Goal: Information Seeking & Learning: Learn about a topic

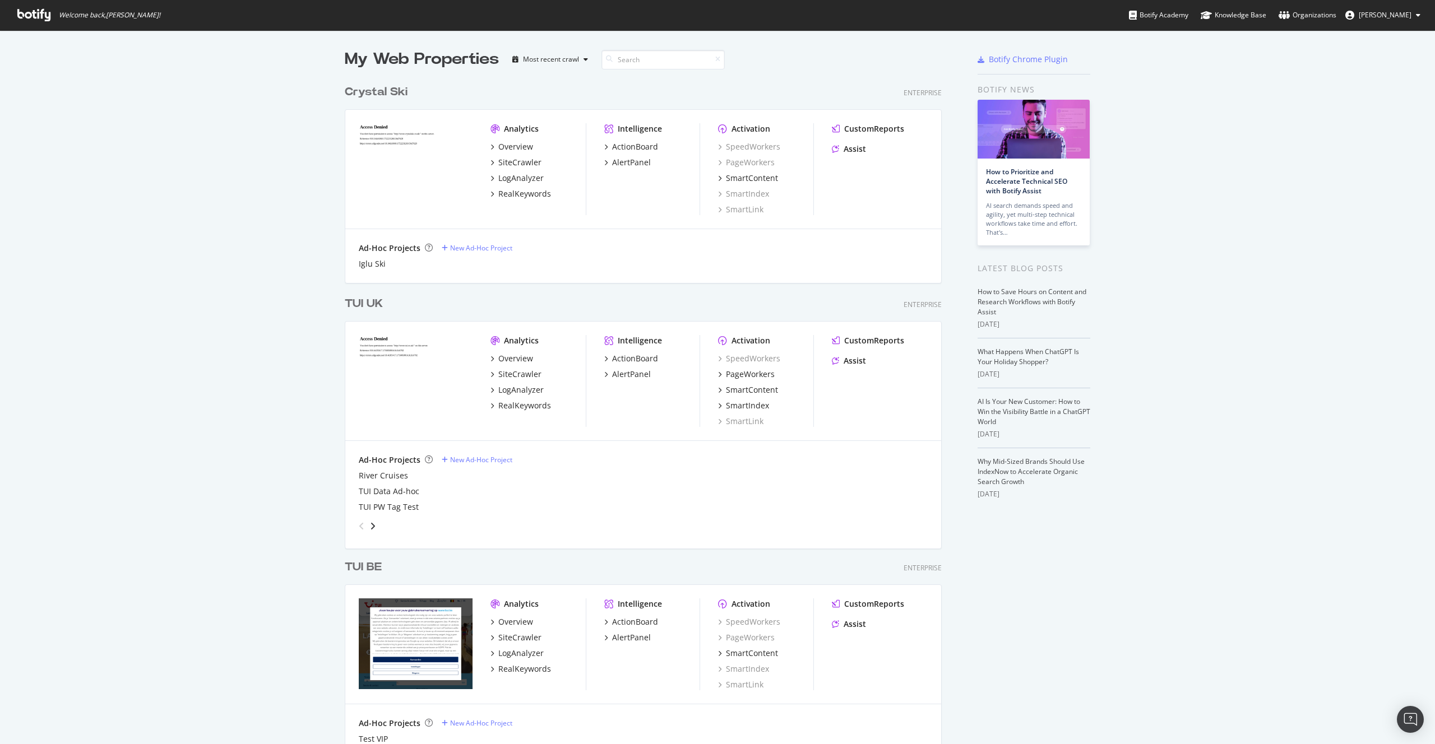
scroll to position [3441, 606]
click at [521, 388] on div "LogAnalyzer" at bounding box center [520, 389] width 45 height 11
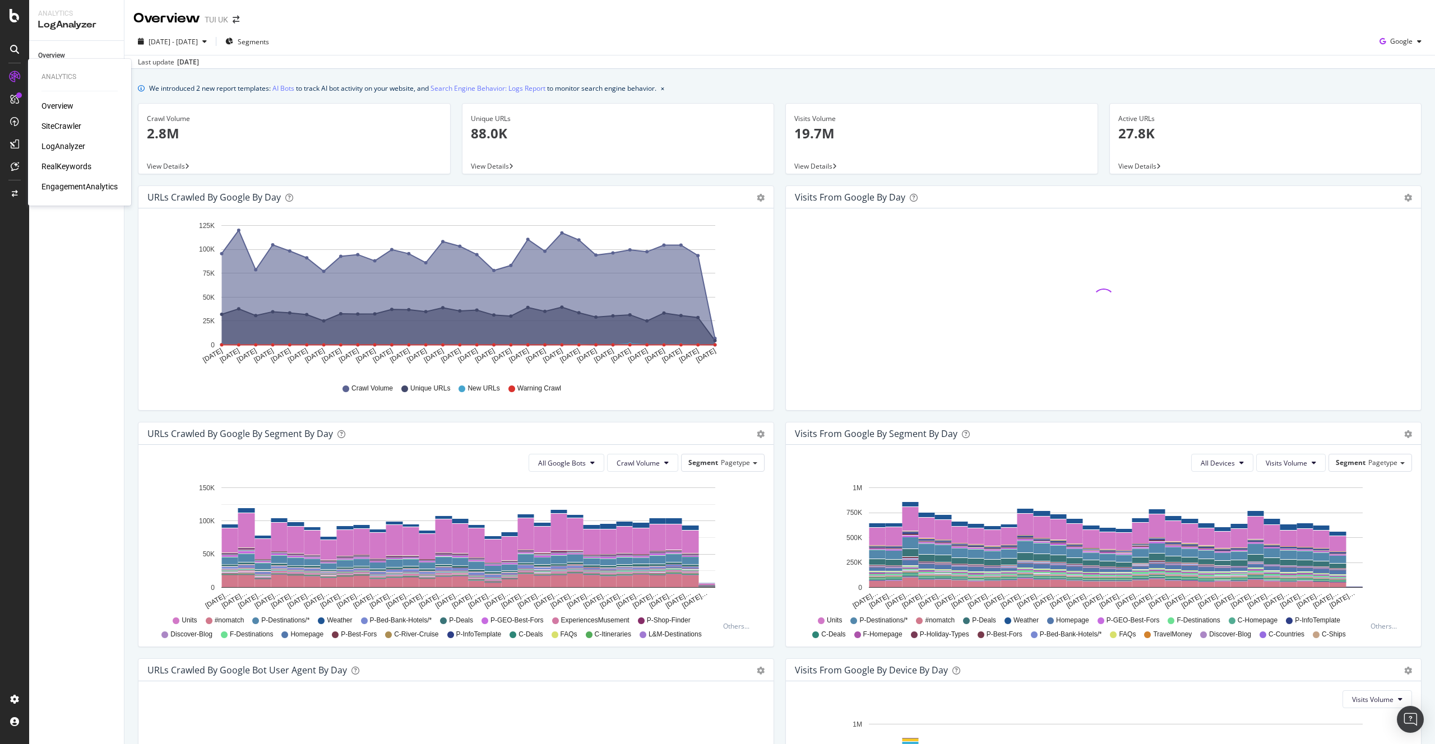
click at [51, 149] on div "LogAnalyzer" at bounding box center [63, 146] width 44 height 11
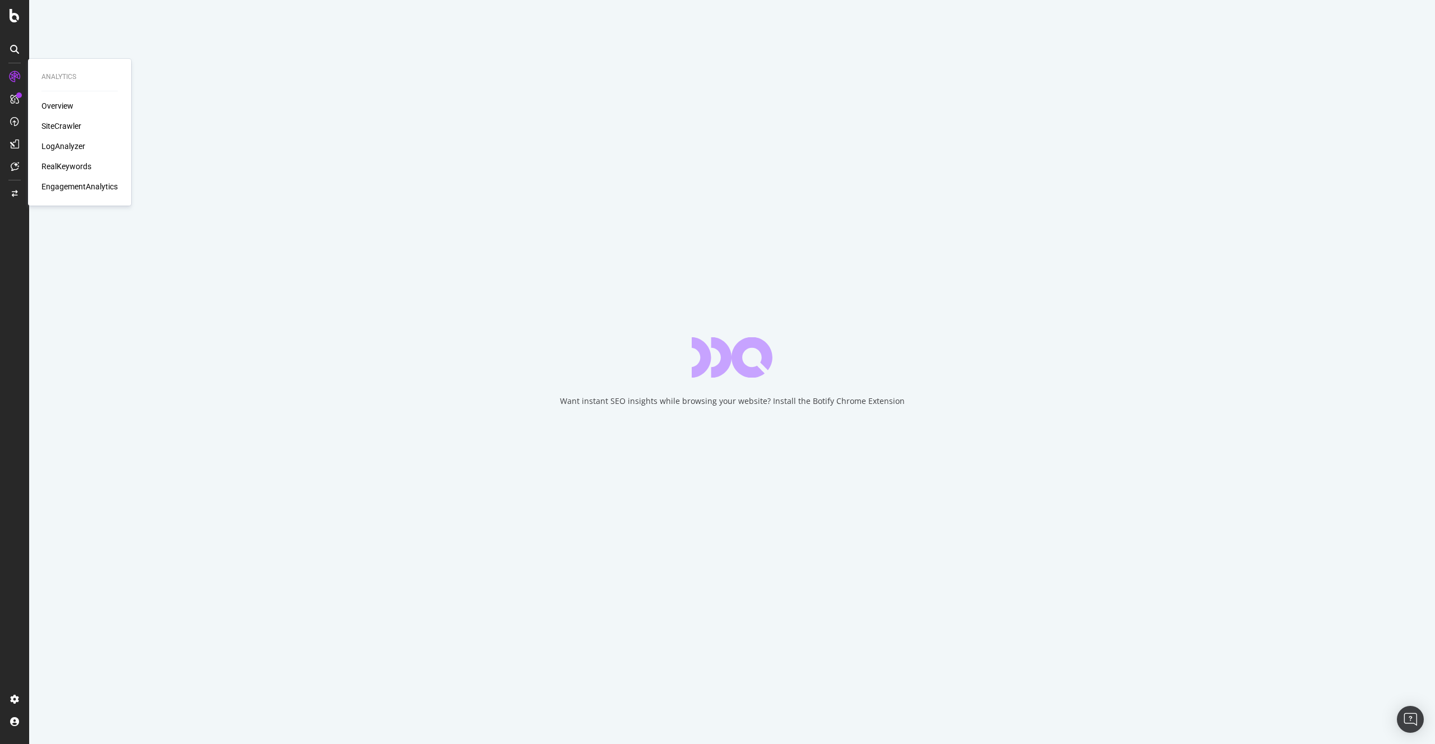
click at [67, 142] on div "LogAnalyzer" at bounding box center [63, 146] width 44 height 11
click at [12, 80] on icon at bounding box center [14, 76] width 11 height 11
click at [69, 141] on div "LogAnalyzer" at bounding box center [63, 146] width 44 height 11
click at [67, 121] on div "SiteCrawler" at bounding box center [61, 126] width 40 height 11
click at [72, 142] on div "LogAnalyzer" at bounding box center [63, 146] width 44 height 11
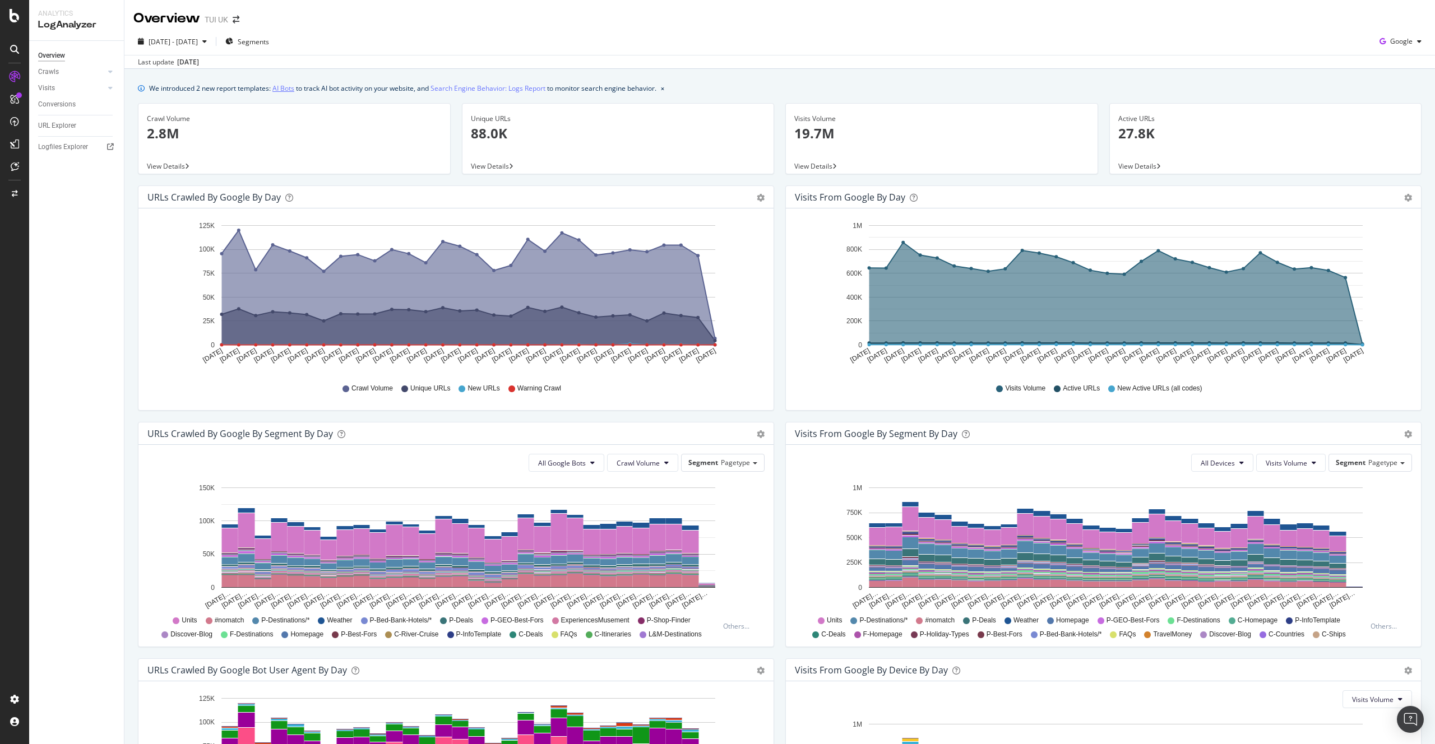
click at [284, 87] on link "AI Bots" at bounding box center [283, 88] width 22 height 12
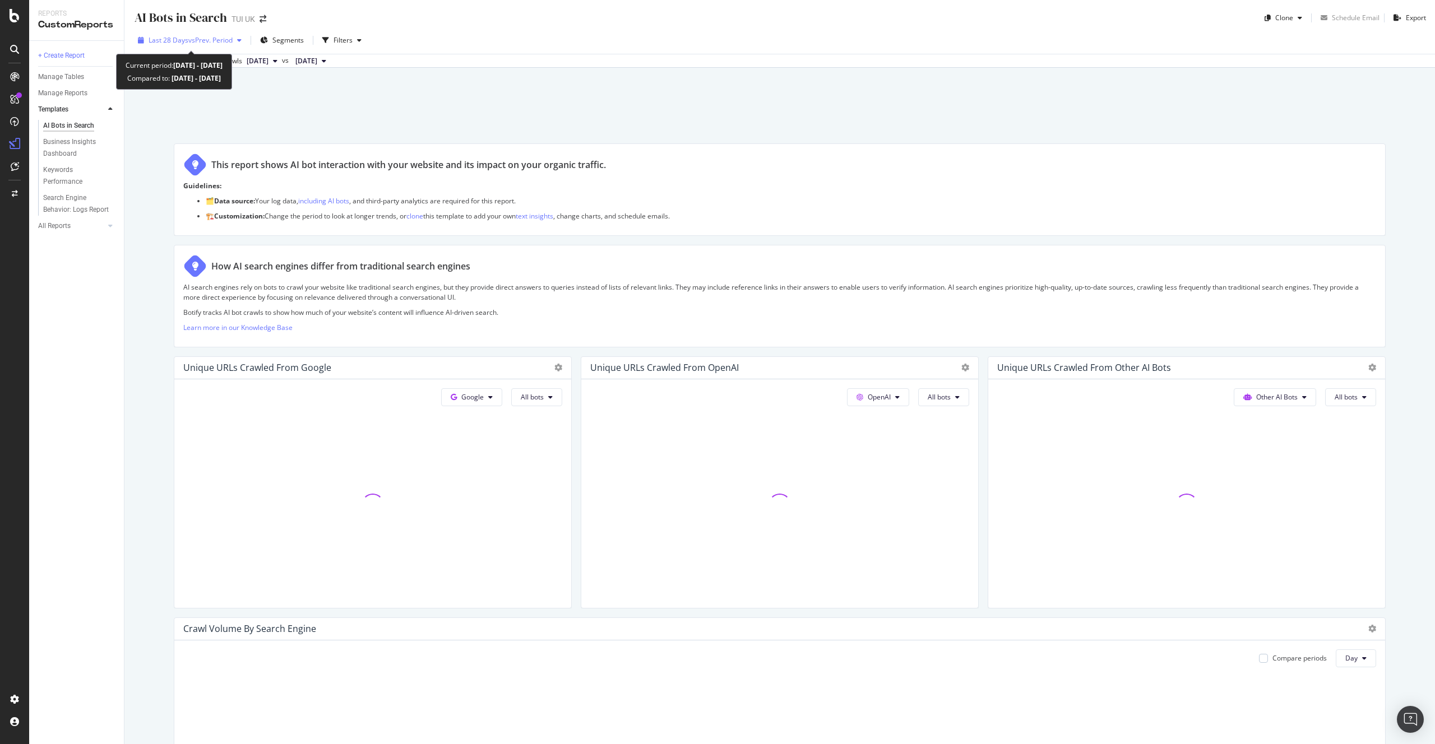
click at [211, 42] on span "vs Prev. Period" at bounding box center [210, 40] width 44 height 10
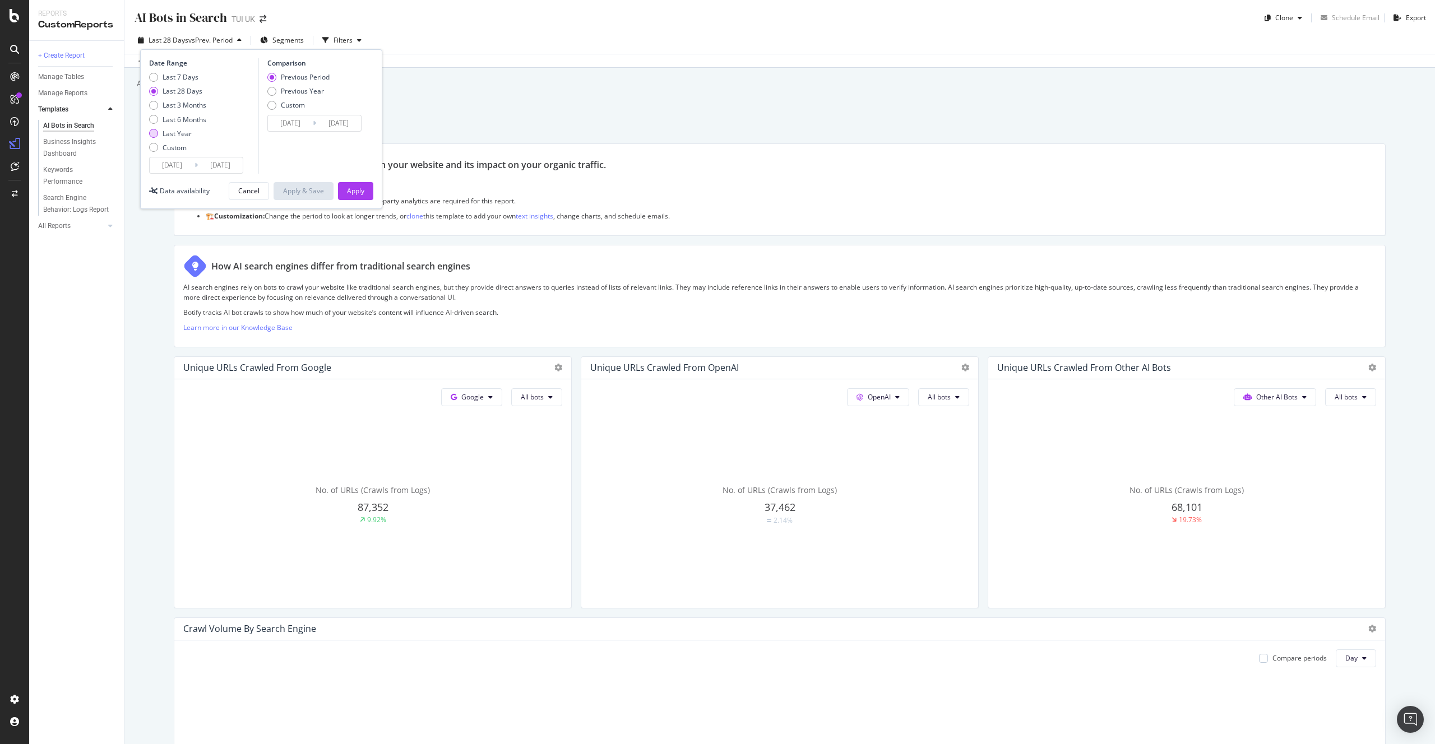
click at [155, 135] on div "Last Year" at bounding box center [153, 133] width 9 height 9
type input "[DATE]"
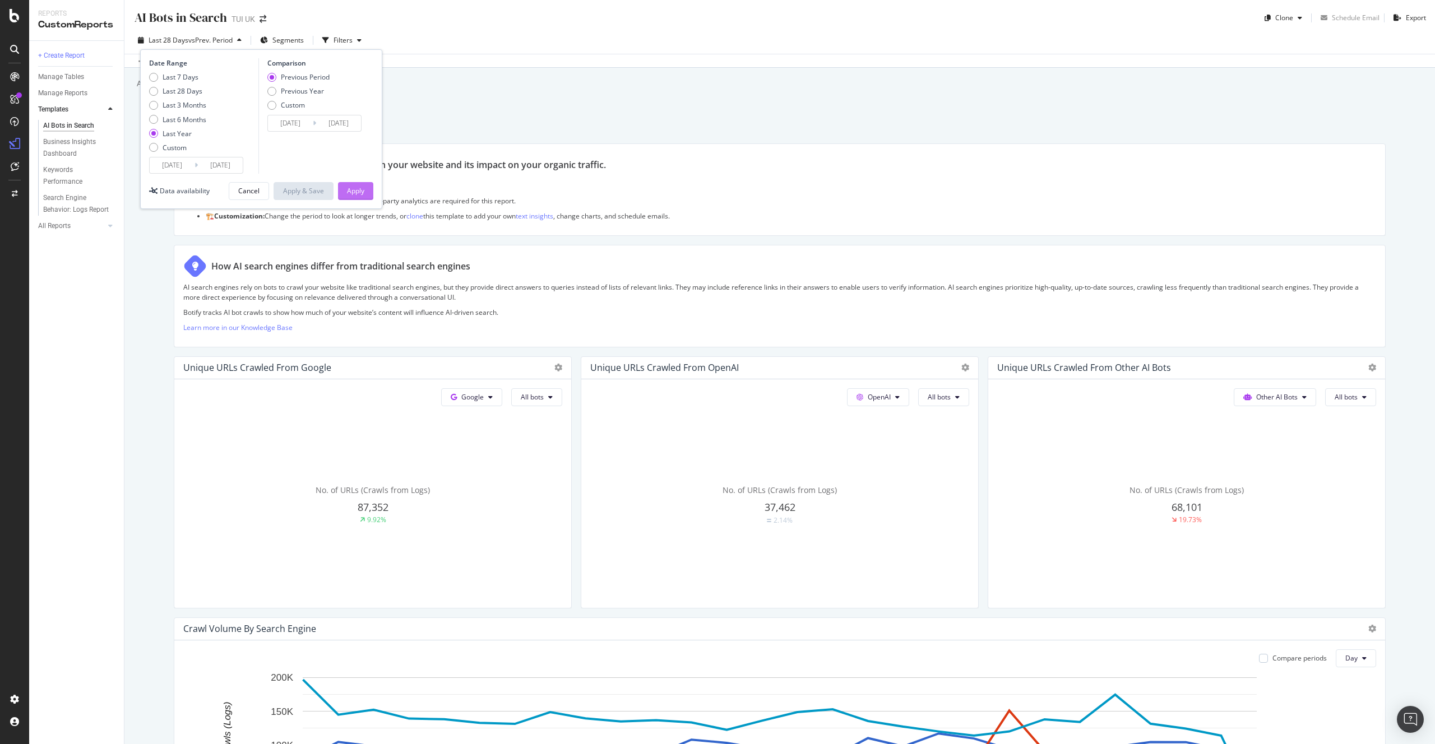
click at [364, 192] on button "Apply" at bounding box center [355, 191] width 35 height 18
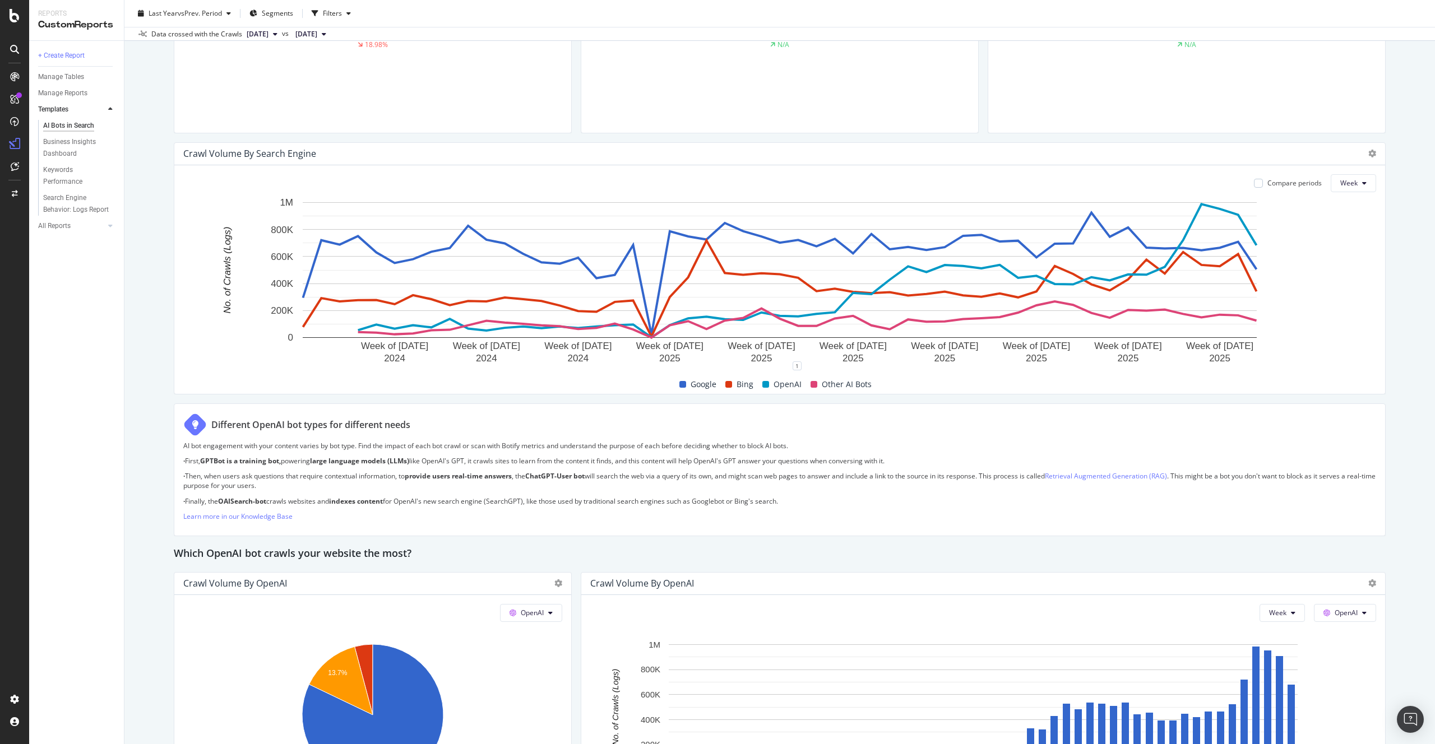
scroll to position [463, 0]
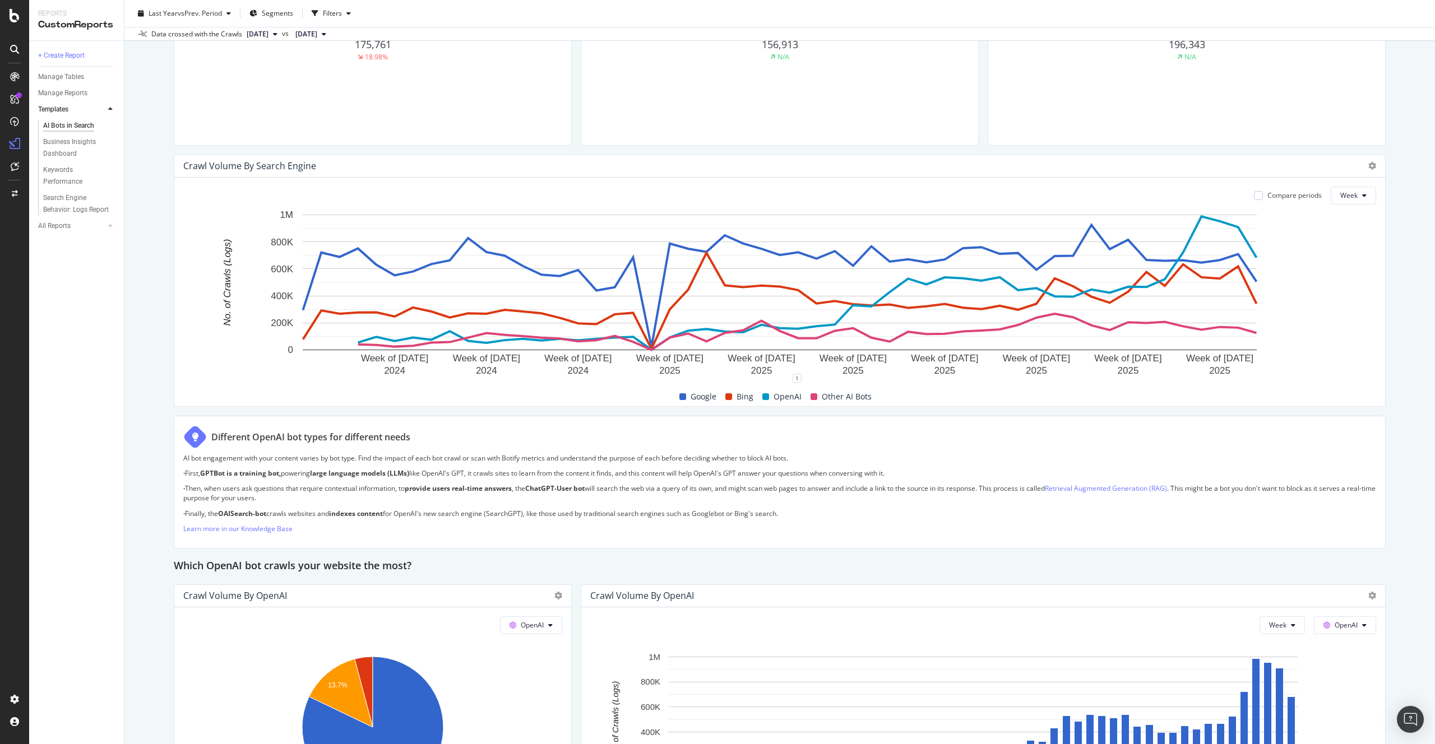
click at [1290, 400] on div "Google Bing OpenAI Other AI Bots" at bounding box center [775, 396] width 1193 height 19
click at [1396, 337] on div "AI Bots in Search AI Bots in Search TUI UK Clone Schedule Email Export Last Yea…" at bounding box center [779, 372] width 1310 height 744
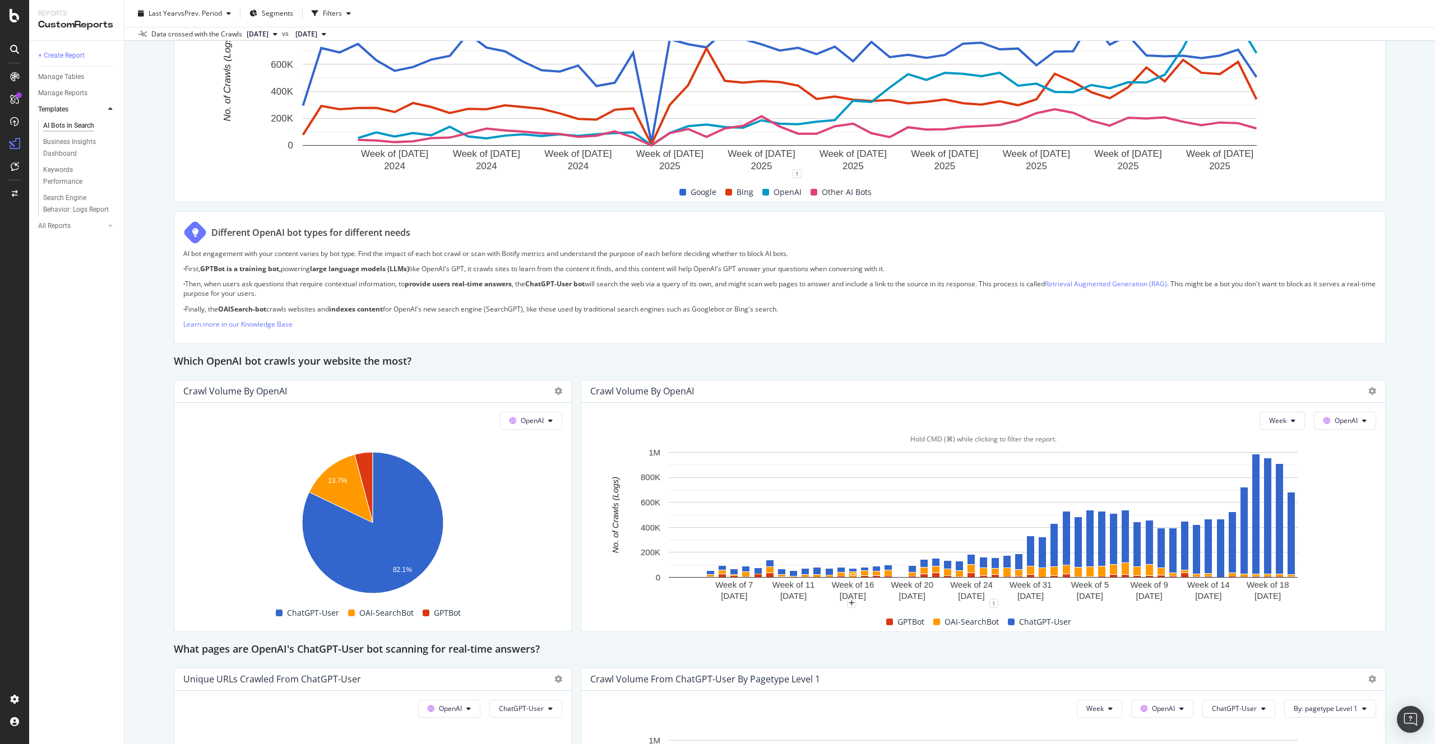
scroll to position [703, 0]
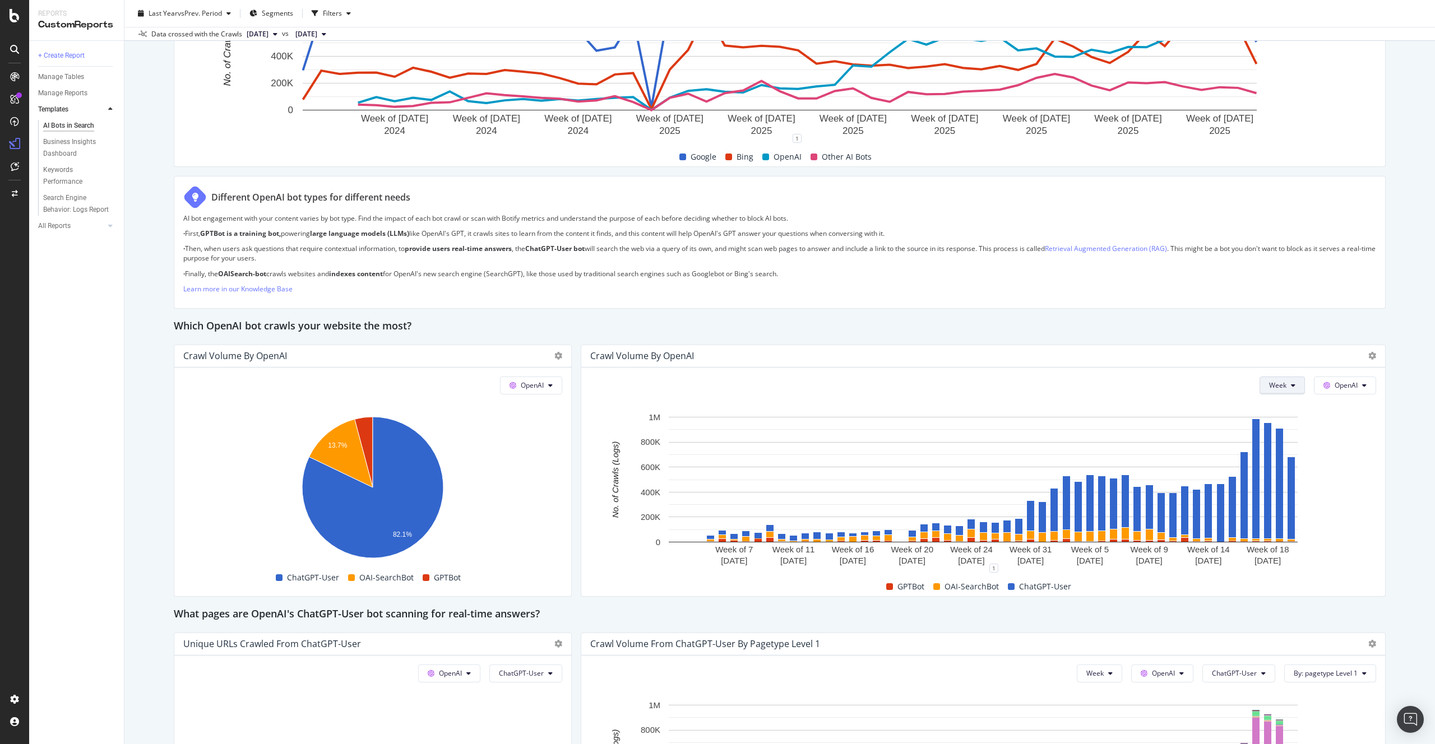
click at [1290, 384] on button "Week" at bounding box center [1281, 386] width 45 height 18
click at [1291, 452] on div "Month" at bounding box center [1280, 449] width 38 height 16
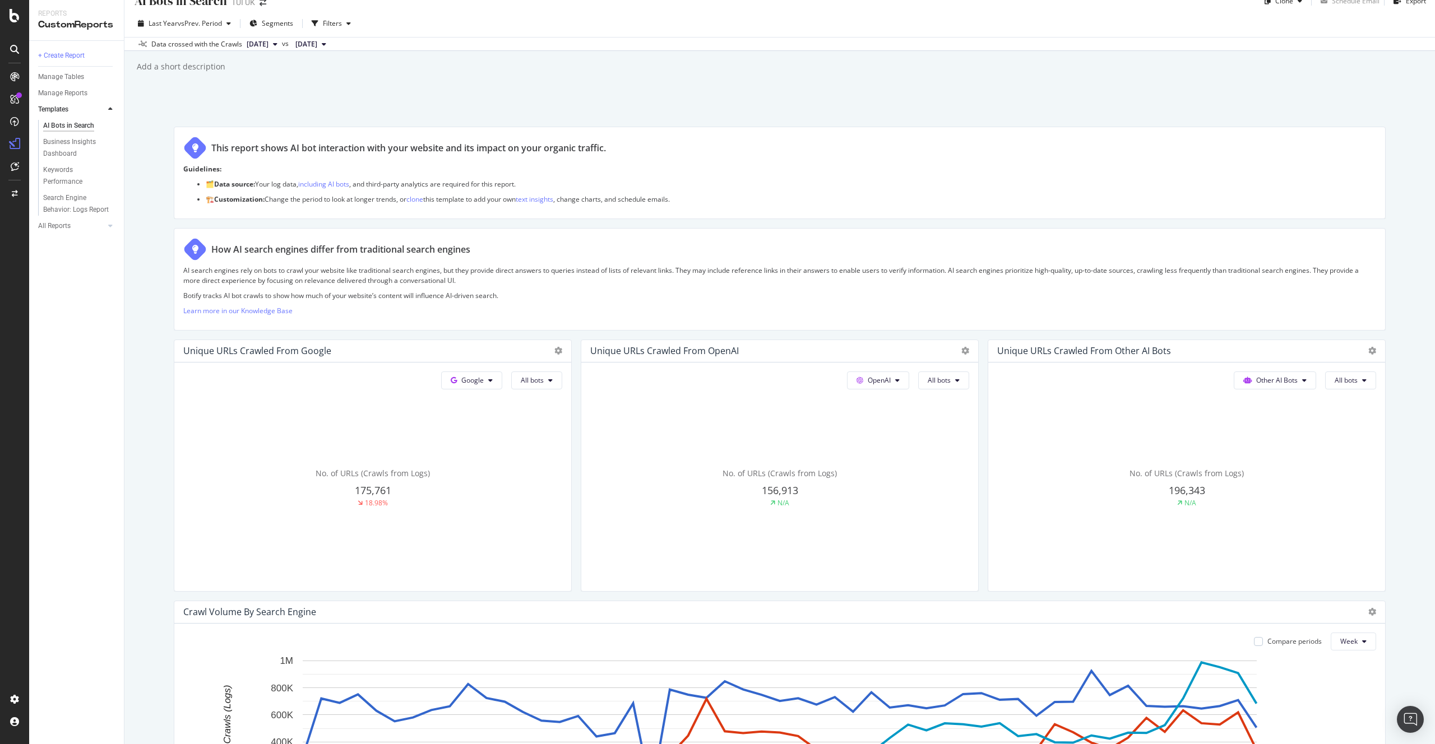
scroll to position [0, 0]
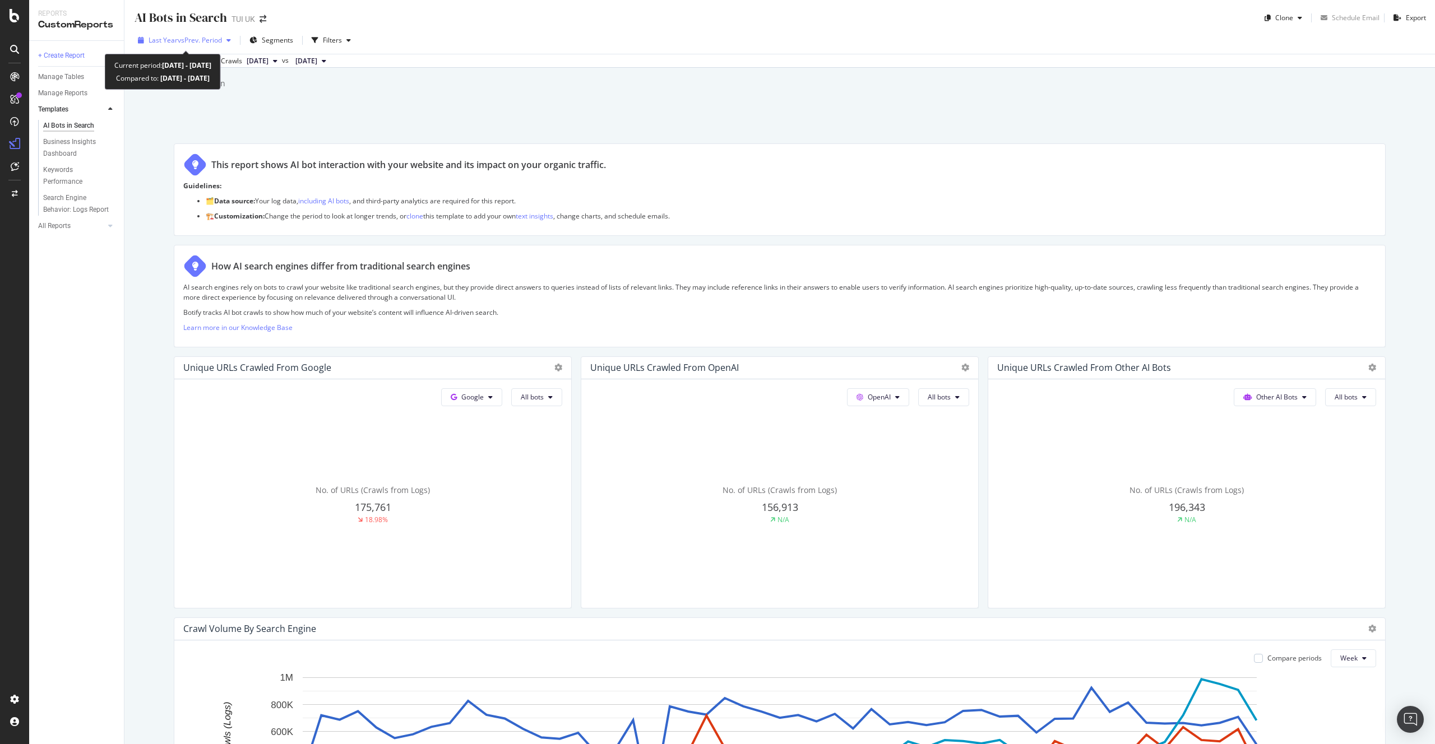
click at [203, 39] on span "vs Prev. Period" at bounding box center [200, 40] width 44 height 10
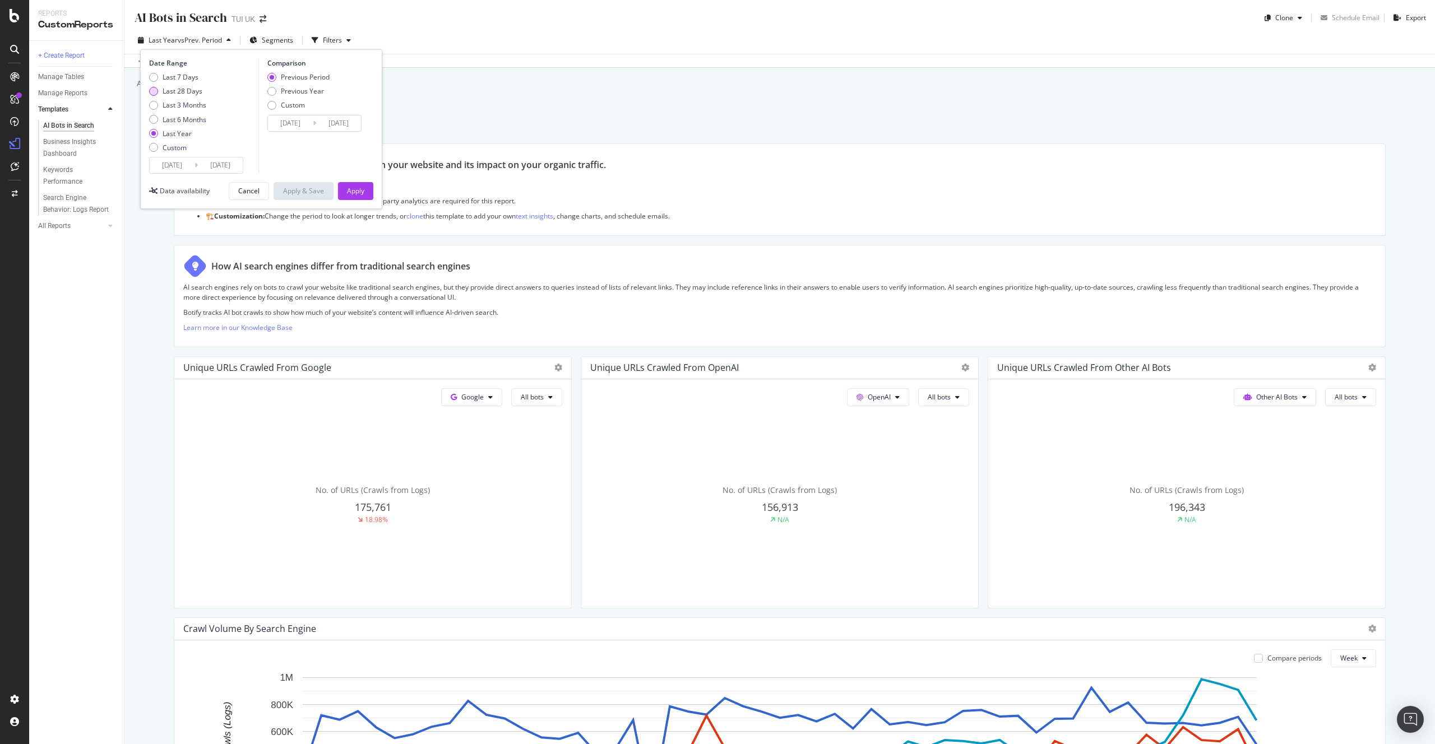
click at [177, 92] on div "Last 28 Days" at bounding box center [183, 91] width 40 height 10
type input "[DATE]"
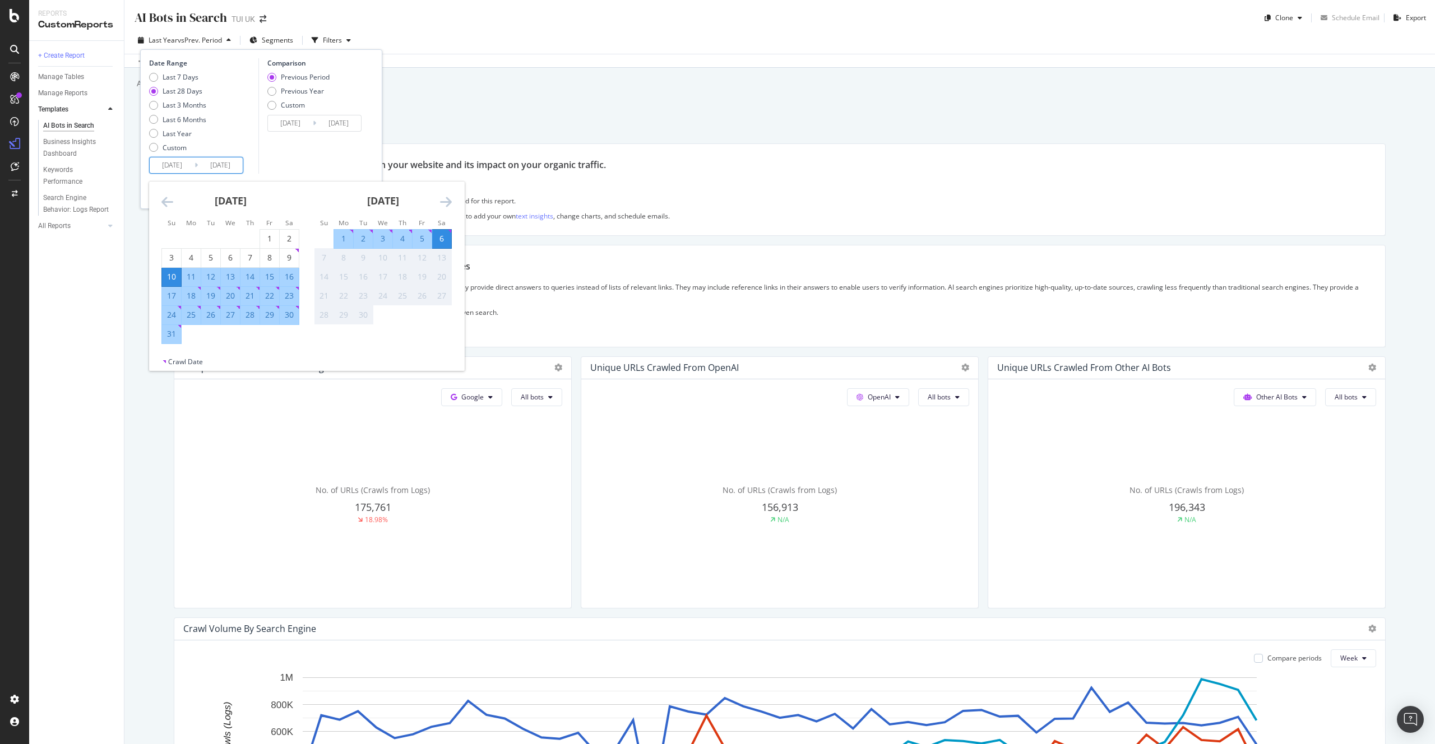
click at [189, 166] on input "[DATE]" at bounding box center [172, 165] width 45 height 16
click at [270, 239] on div "1" at bounding box center [269, 238] width 19 height 11
type input "[DATE]"
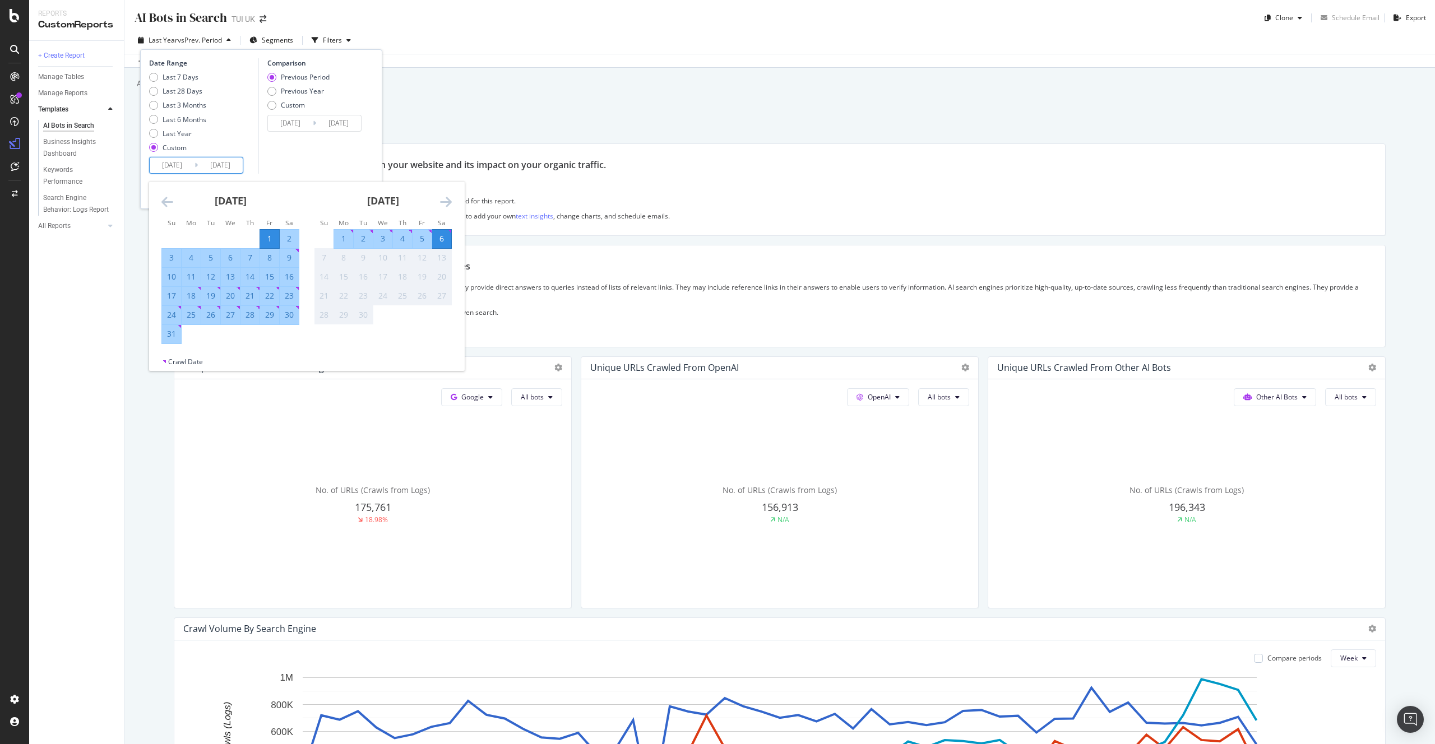
click at [173, 336] on div "31" at bounding box center [171, 333] width 19 height 11
type input "[DATE]"
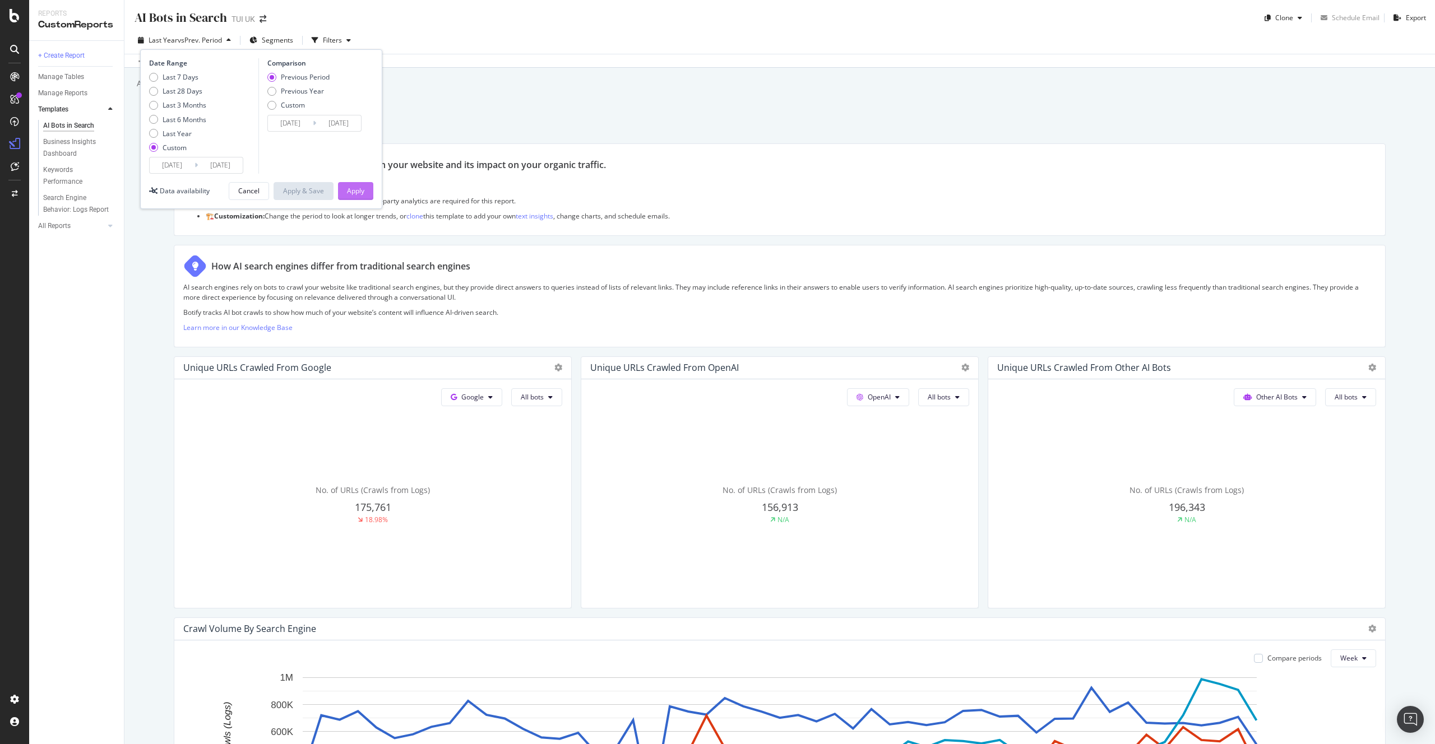
click at [356, 188] on div "Apply" at bounding box center [355, 191] width 17 height 10
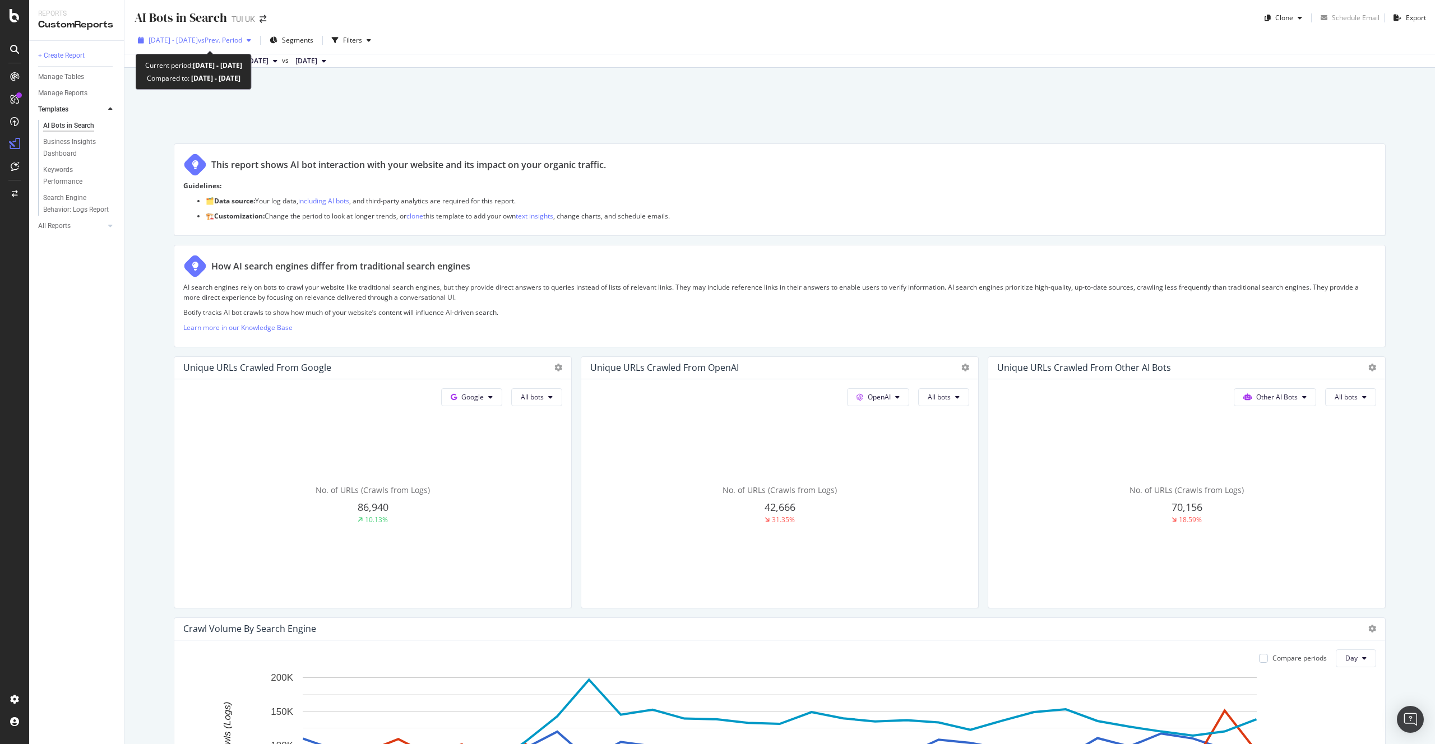
click at [198, 41] on span "[DATE] - [DATE]" at bounding box center [173, 40] width 49 height 10
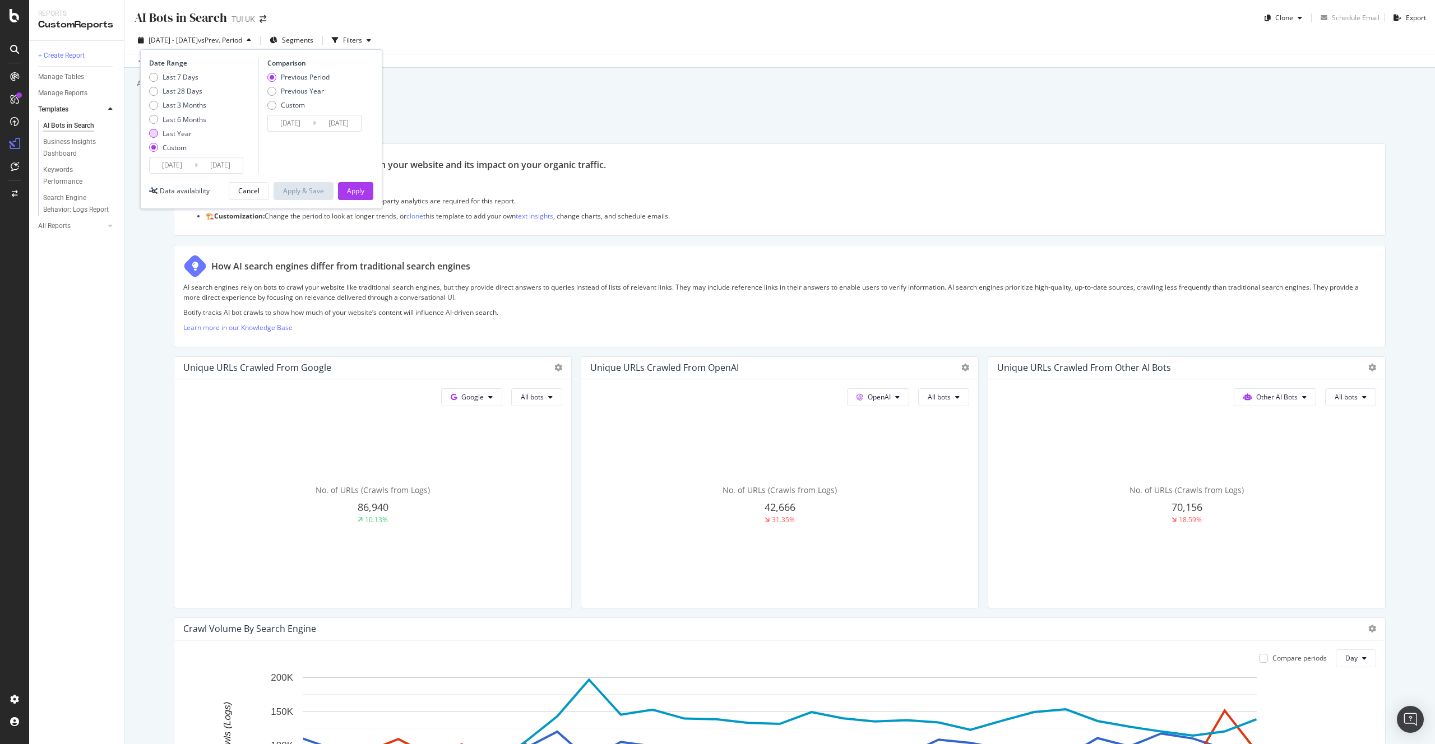
click at [179, 132] on div "Last Year" at bounding box center [177, 134] width 29 height 10
type input "[DATE]"
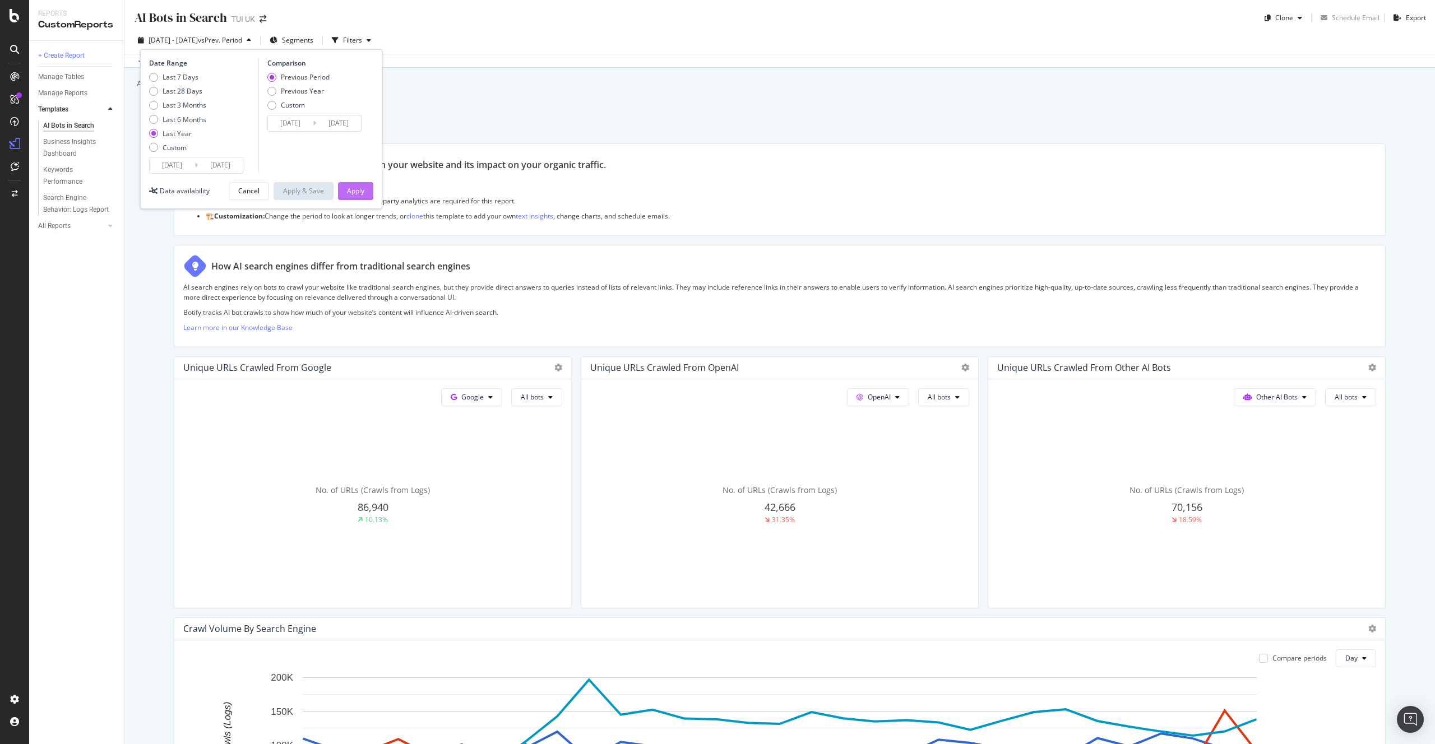
click at [365, 194] on button "Apply" at bounding box center [355, 191] width 35 height 18
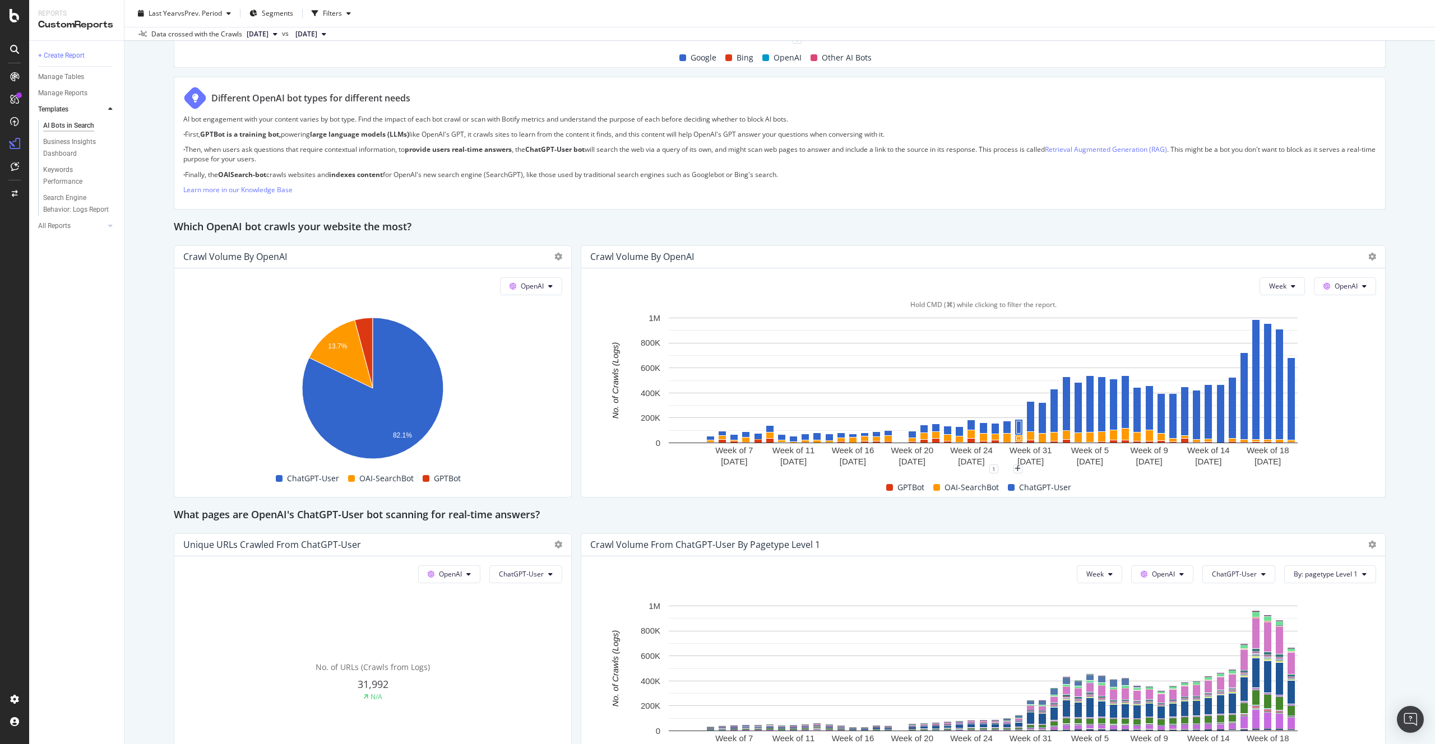
scroll to position [793, 0]
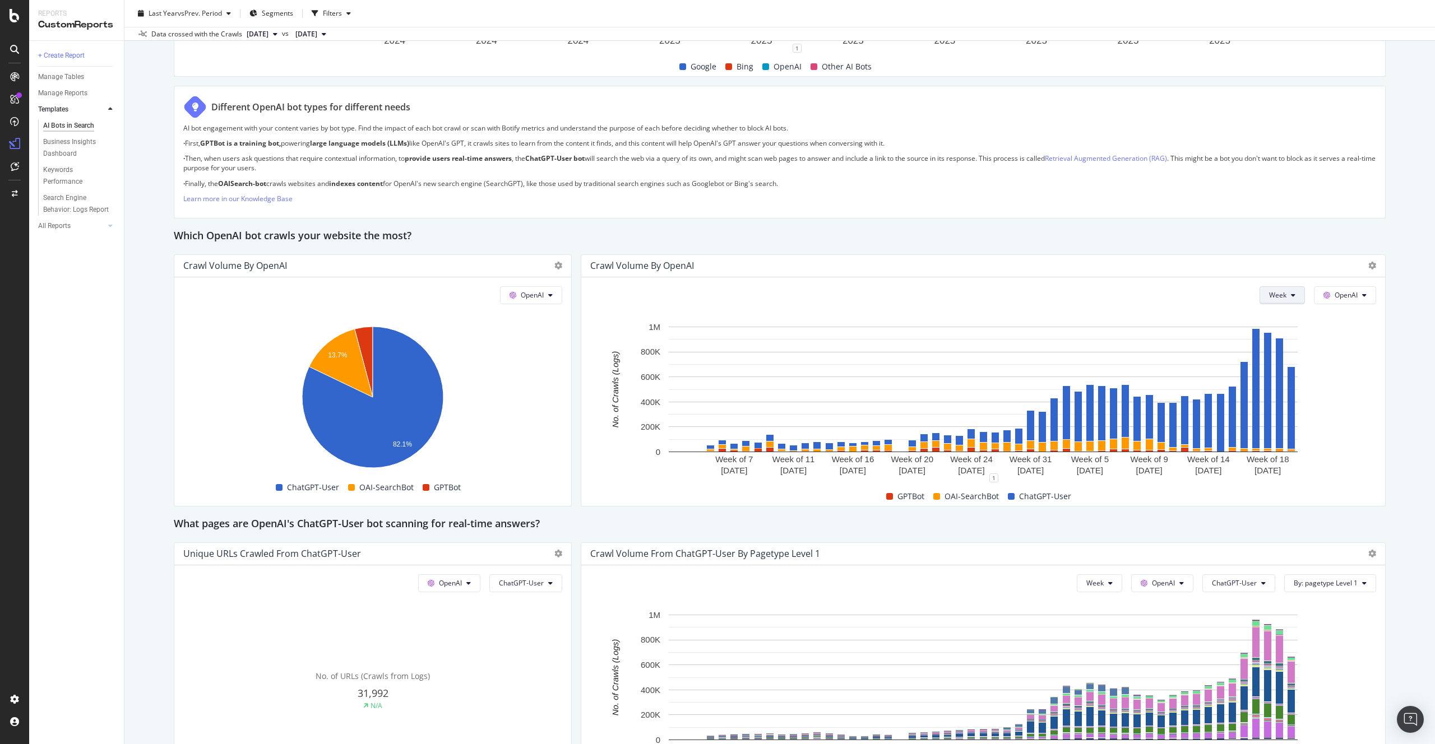
click at [1285, 295] on span "Week" at bounding box center [1277, 295] width 17 height 10
click at [1278, 358] on span "Month" at bounding box center [1279, 359] width 20 height 10
